Goal: Transaction & Acquisition: Purchase product/service

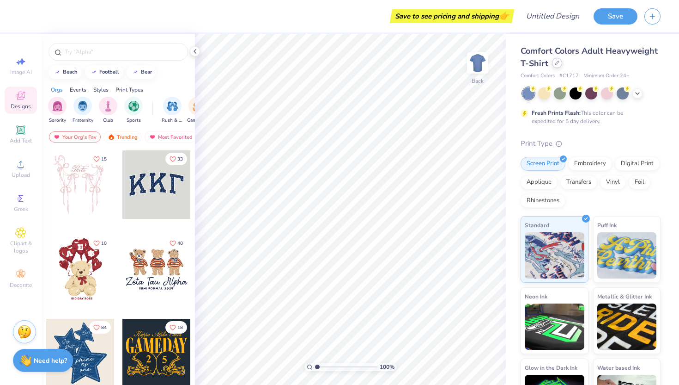
click at [556, 66] on div at bounding box center [557, 63] width 10 height 10
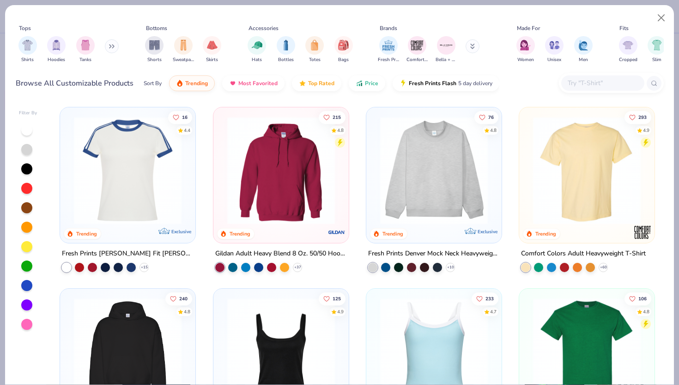
scroll to position [3, 0]
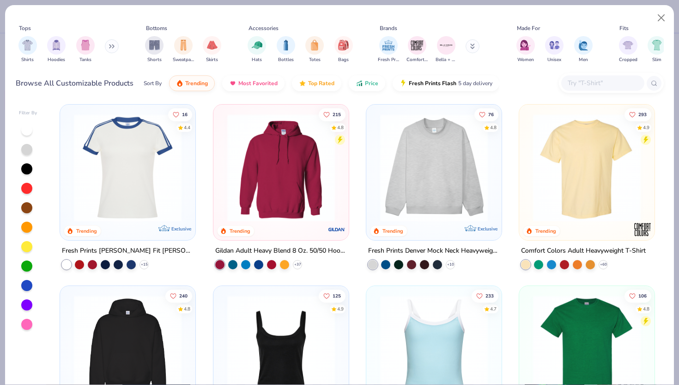
click at [243, 163] on img at bounding box center [281, 168] width 117 height 108
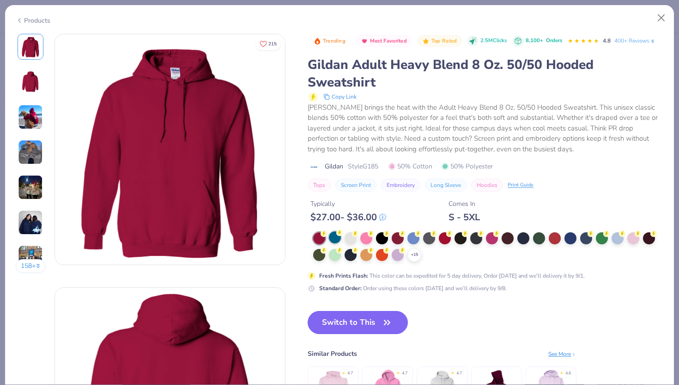
click at [334, 241] on div at bounding box center [335, 237] width 12 height 12
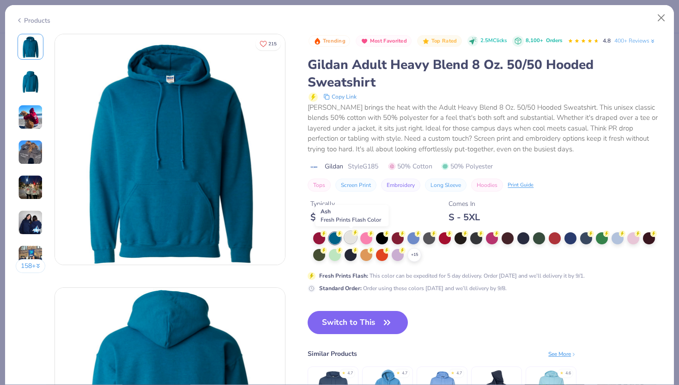
click at [351, 239] on div at bounding box center [351, 237] width 12 height 12
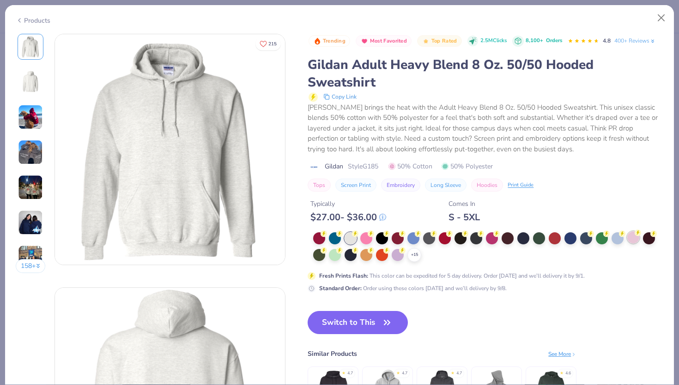
click at [635, 238] on div at bounding box center [634, 237] width 12 height 12
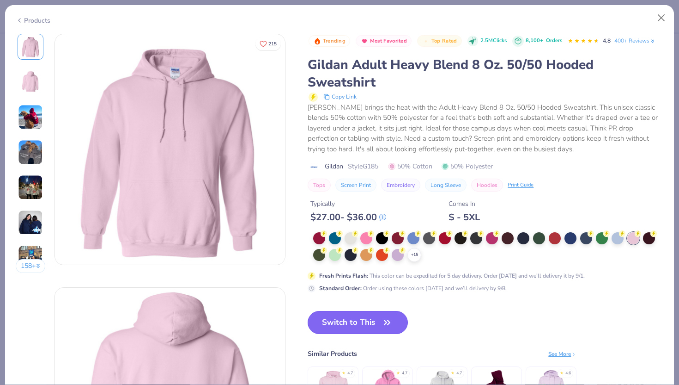
click at [377, 321] on button "Switch to This" at bounding box center [358, 322] width 100 height 23
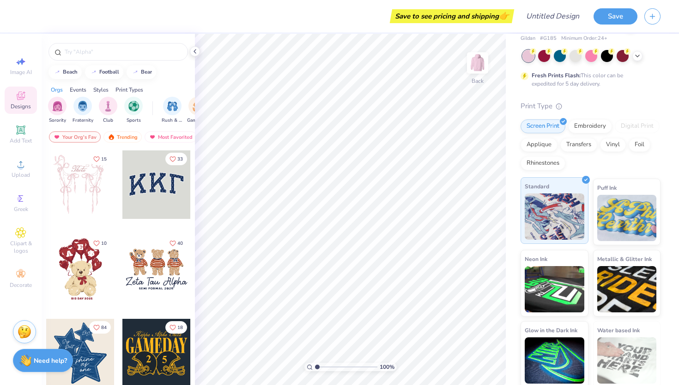
scroll to position [40, 0]
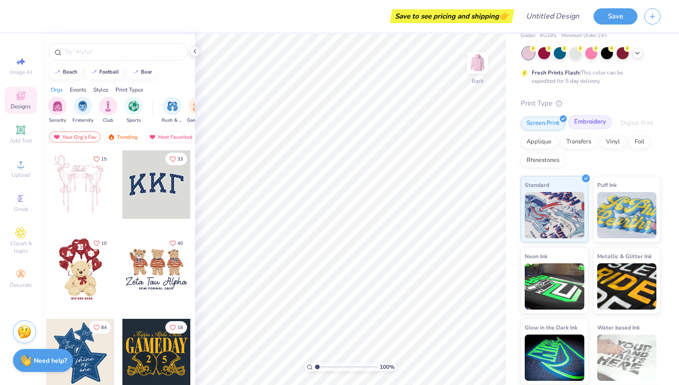
click at [597, 123] on div "Embroidery" at bounding box center [590, 122] width 44 height 14
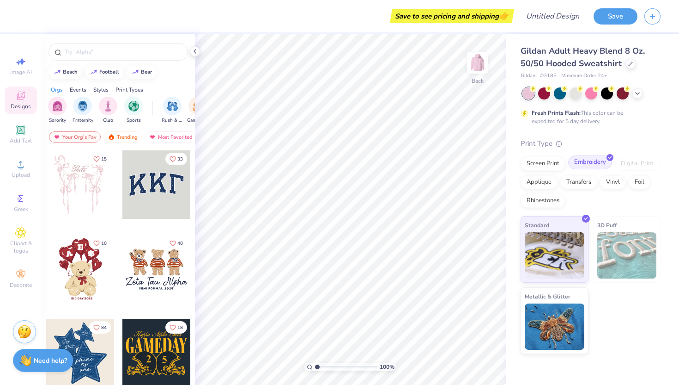
scroll to position [0, 0]
click at [550, 187] on div "Applique" at bounding box center [539, 181] width 37 height 14
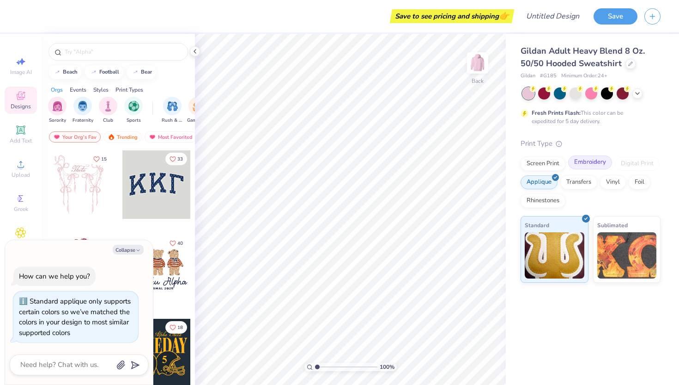
click at [587, 168] on div "Embroidery" at bounding box center [590, 162] width 44 height 14
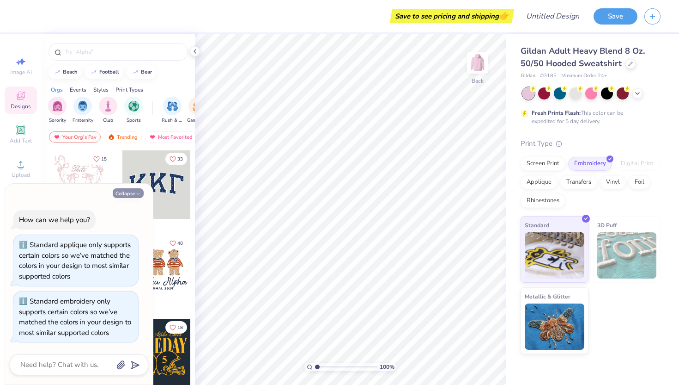
click at [128, 197] on button "Collapse" at bounding box center [128, 193] width 31 height 10
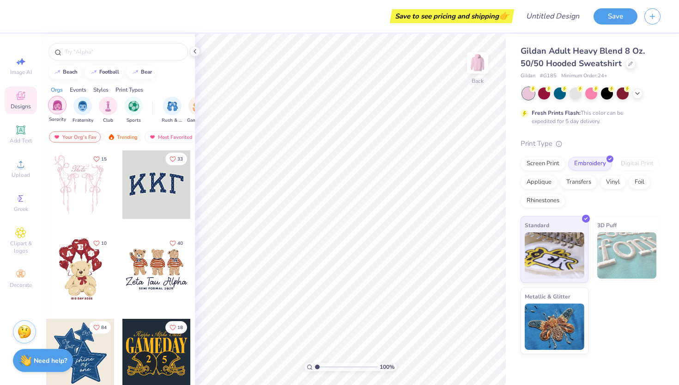
click at [54, 110] on div "filter for Sorority" at bounding box center [57, 105] width 18 height 18
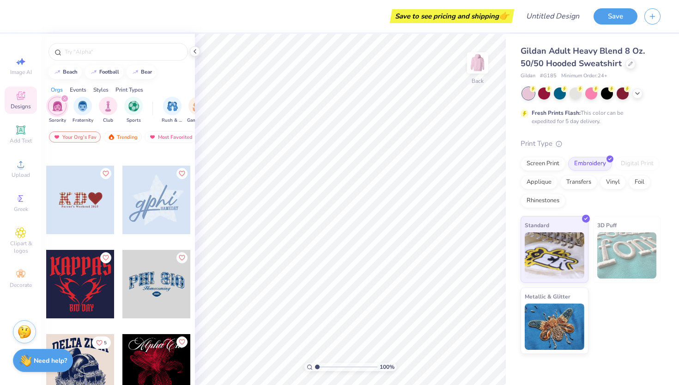
scroll to position [574, 0]
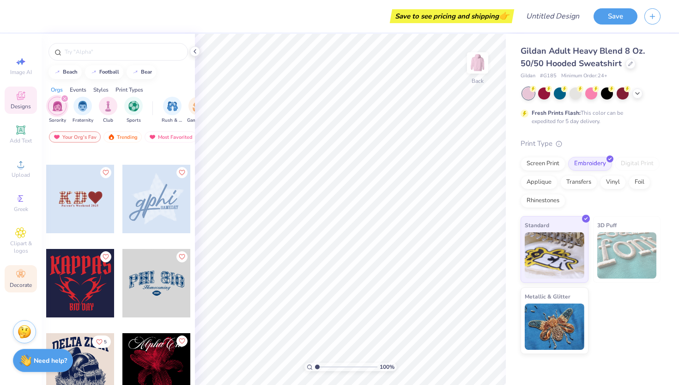
click at [24, 276] on icon at bounding box center [20, 274] width 11 height 11
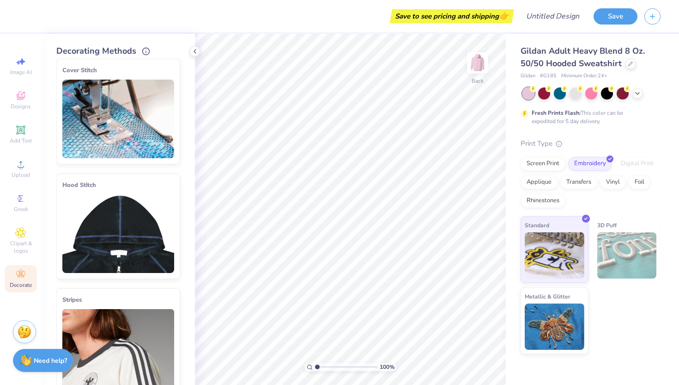
scroll to position [0, 0]
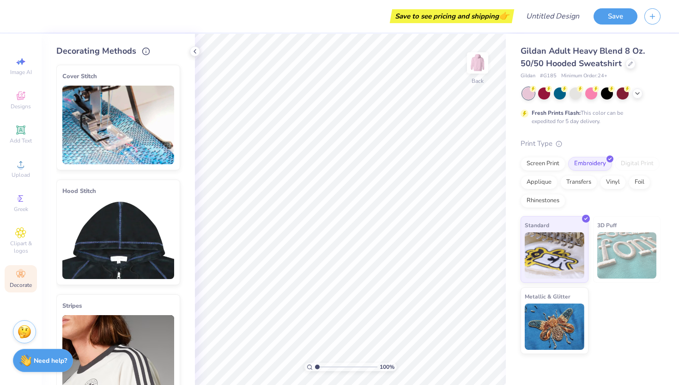
click at [116, 128] on img at bounding box center [118, 125] width 112 height 79
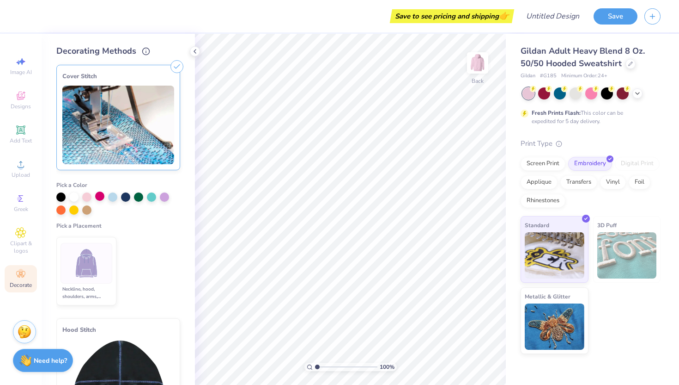
click at [99, 196] on div at bounding box center [99, 195] width 9 height 9
click at [89, 257] on img at bounding box center [86, 263] width 35 height 35
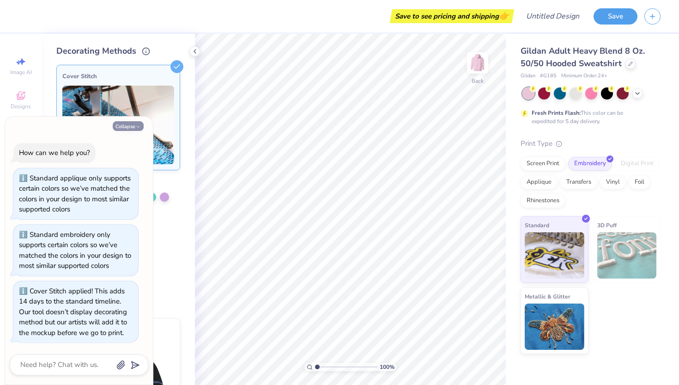
click at [135, 129] on button "Collapse" at bounding box center [128, 126] width 31 height 10
type textarea "x"
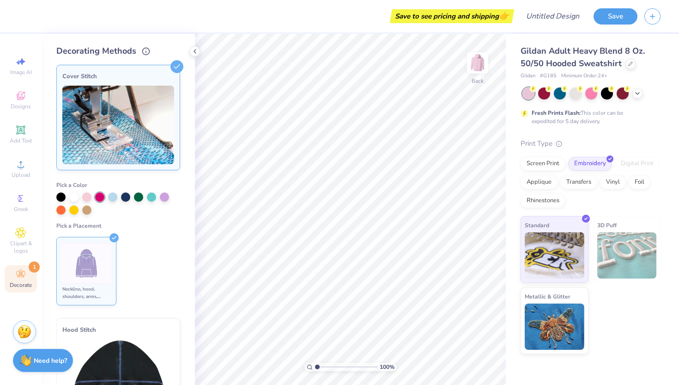
click at [107, 252] on div at bounding box center [87, 263] width 52 height 41
click at [114, 237] on icon at bounding box center [114, 237] width 9 height 9
click at [172, 70] on icon at bounding box center [177, 66] width 13 height 13
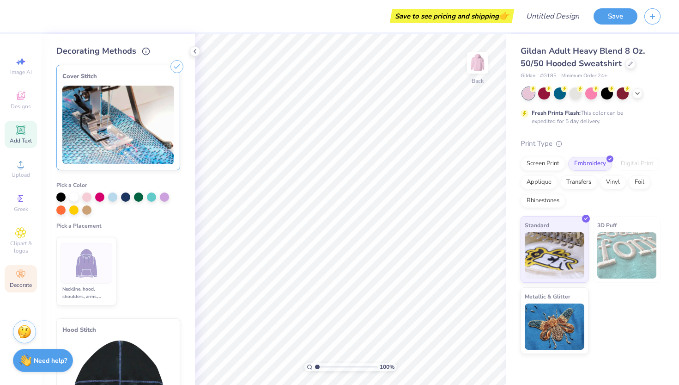
click at [21, 132] on icon at bounding box center [20, 129] width 7 height 7
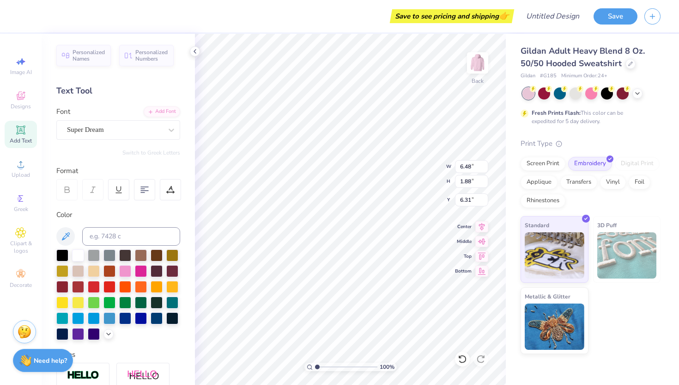
type textarea "T"
type textarea "PI PHI"
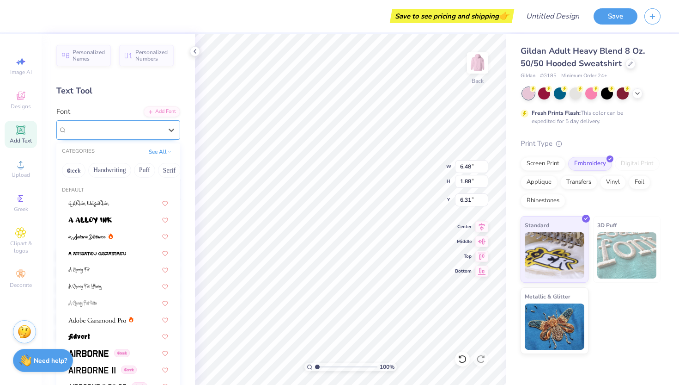
click at [136, 128] on div "Super Dream" at bounding box center [114, 129] width 97 height 14
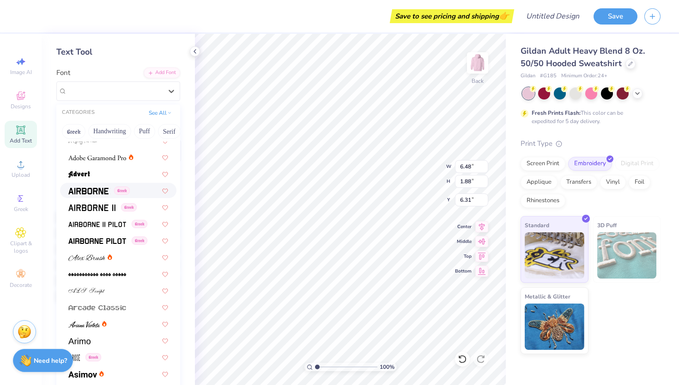
scroll to position [120, 0]
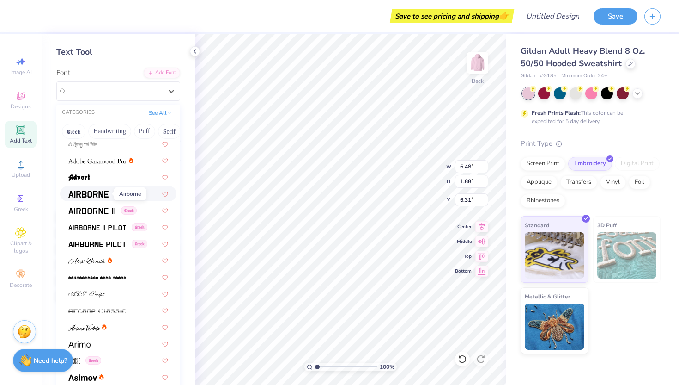
click at [99, 192] on img at bounding box center [88, 194] width 40 height 6
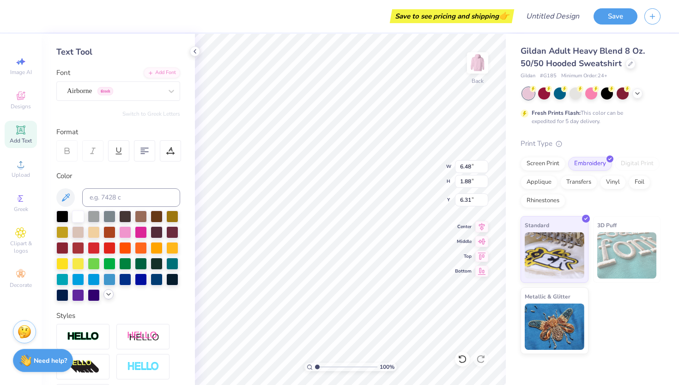
click at [110, 298] on div at bounding box center [109, 294] width 10 height 10
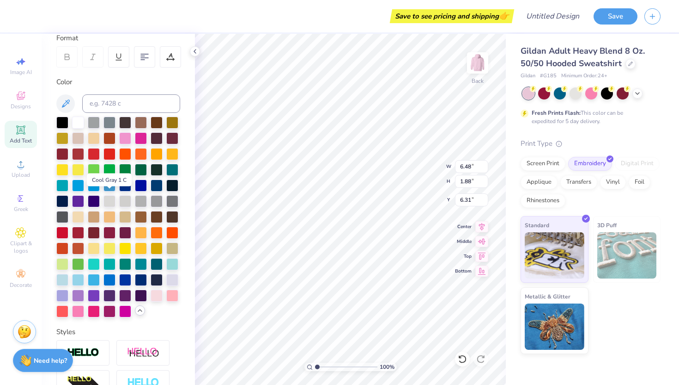
scroll to position [140, 0]
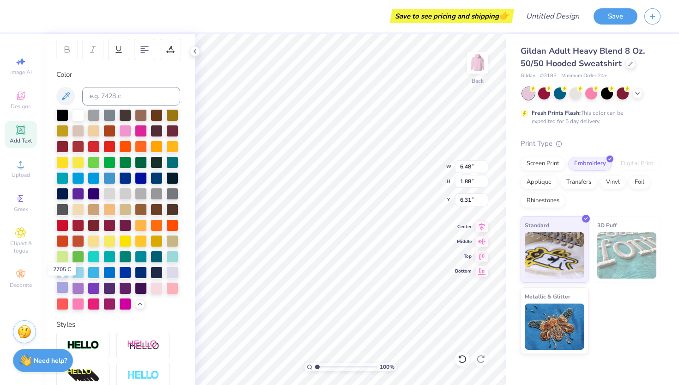
click at [67, 286] on div at bounding box center [62, 287] width 12 height 12
type input "8.86"
type input "8.66"
type input "2.46"
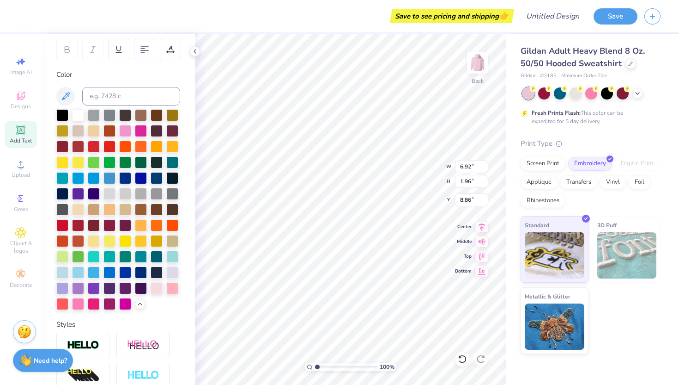
type input "8.36"
type input "10.89"
type input "3.09"
type input "6.65"
click at [633, 64] on div at bounding box center [631, 63] width 10 height 10
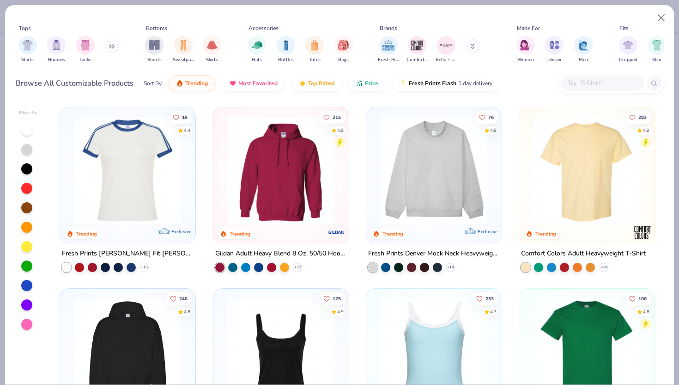
click at [449, 151] on img at bounding box center [434, 170] width 117 height 108
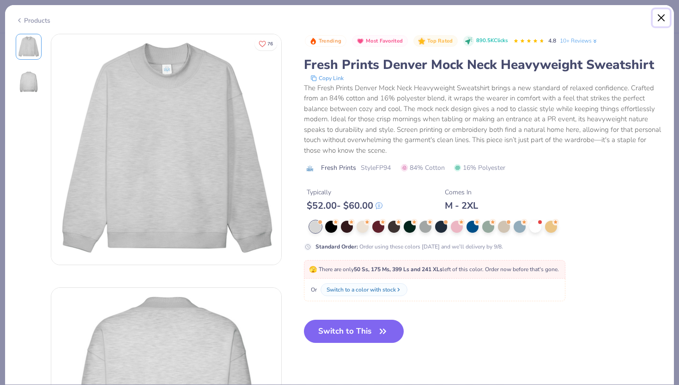
click at [661, 18] on button "Close" at bounding box center [662, 18] width 18 height 18
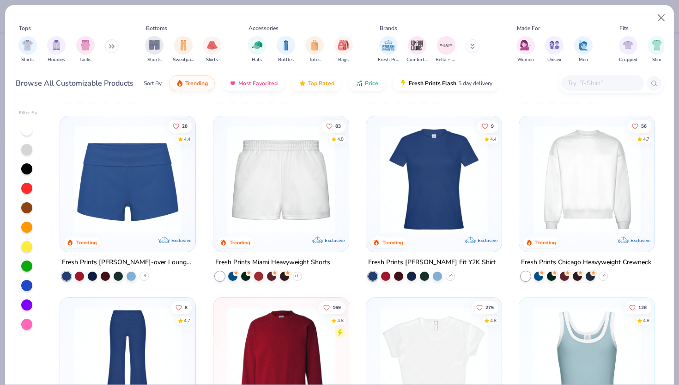
scroll to position [648, 0]
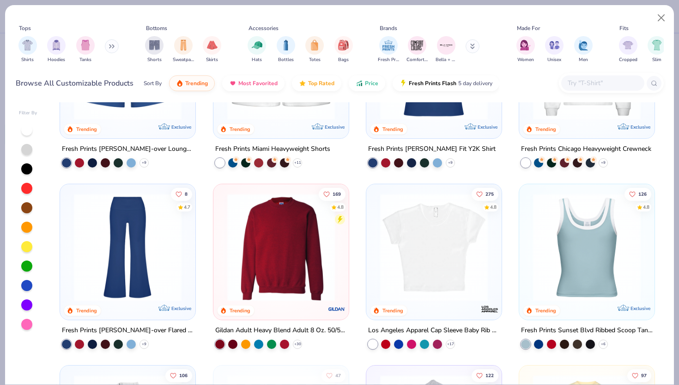
click at [278, 246] on img at bounding box center [281, 247] width 117 height 108
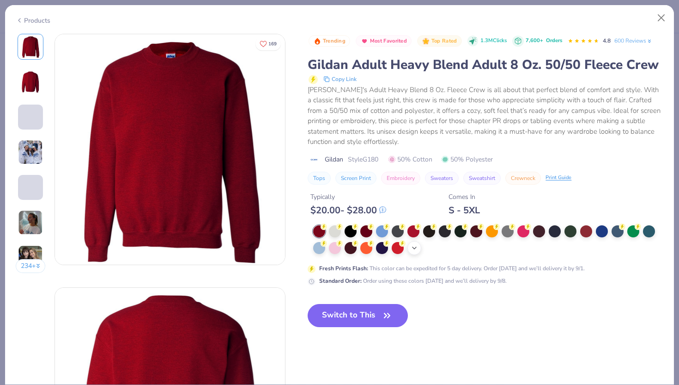
click at [415, 243] on div "+ 8" at bounding box center [415, 248] width 14 height 14
click at [383, 232] on div at bounding box center [382, 230] width 12 height 12
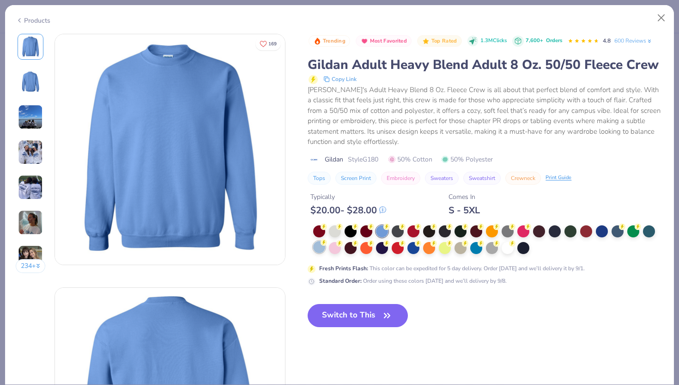
click at [320, 245] on div at bounding box center [319, 247] width 12 height 12
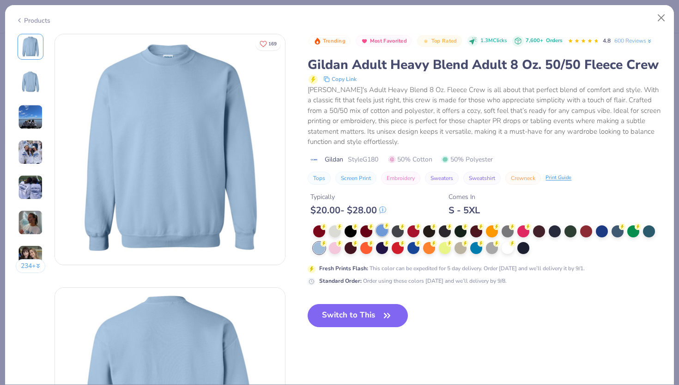
click at [382, 235] on div at bounding box center [382, 230] width 12 height 12
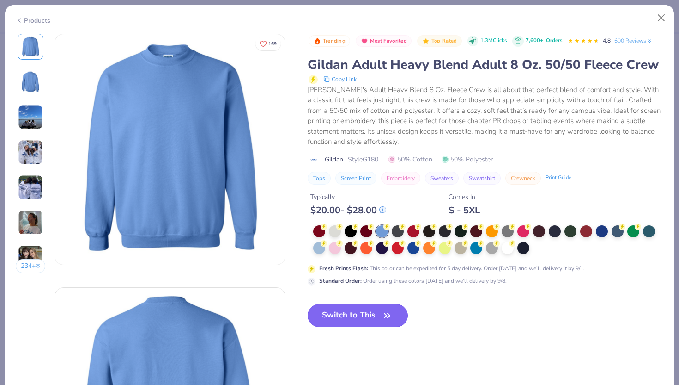
click at [376, 318] on button "Switch to This" at bounding box center [358, 315] width 100 height 23
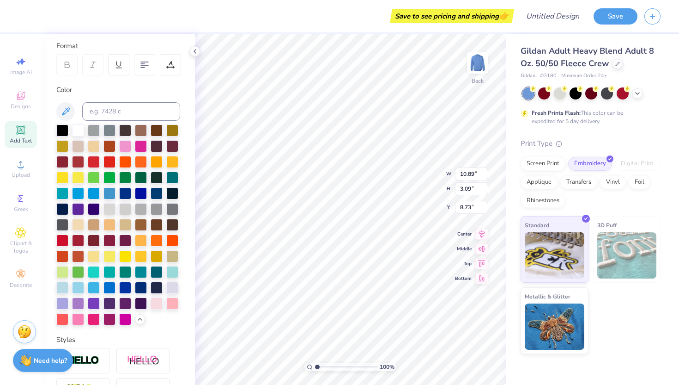
scroll to position [127, 0]
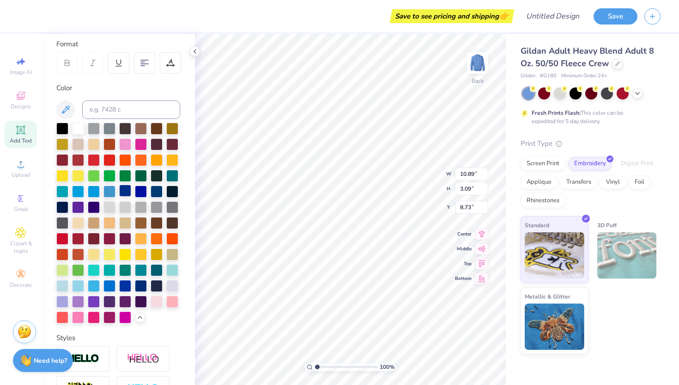
click at [123, 191] on div at bounding box center [125, 190] width 12 height 12
click at [139, 192] on div at bounding box center [141, 190] width 12 height 12
click at [94, 285] on div at bounding box center [94, 285] width 12 height 12
click at [73, 286] on div at bounding box center [78, 285] width 12 height 12
click at [61, 285] on div at bounding box center [62, 285] width 12 height 12
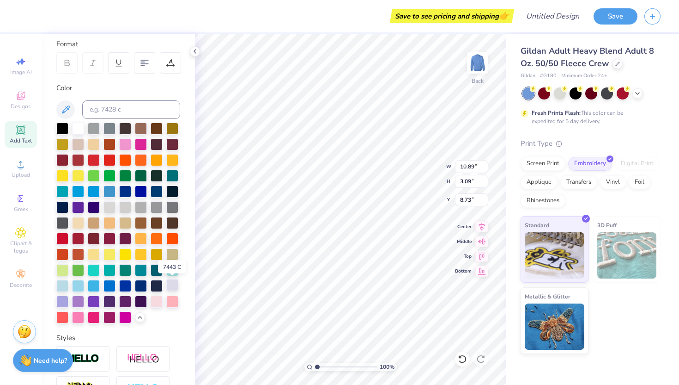
click at [171, 281] on div at bounding box center [172, 285] width 12 height 12
click at [64, 318] on div at bounding box center [62, 316] width 12 height 12
click at [157, 235] on div at bounding box center [157, 238] width 12 height 12
click at [96, 252] on div at bounding box center [94, 253] width 12 height 12
click at [163, 303] on div at bounding box center [157, 300] width 12 height 12
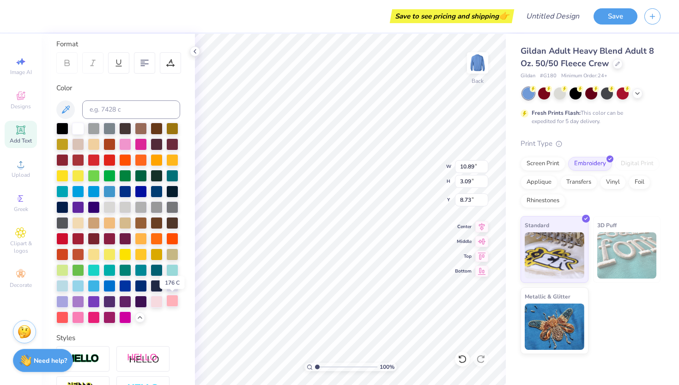
click at [166, 297] on div at bounding box center [172, 300] width 12 height 12
click at [159, 299] on div at bounding box center [157, 300] width 12 height 12
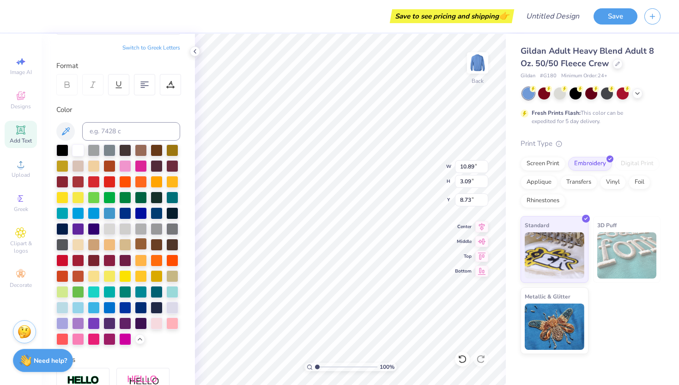
scroll to position [89, 0]
